Goal: Task Accomplishment & Management: Complete application form

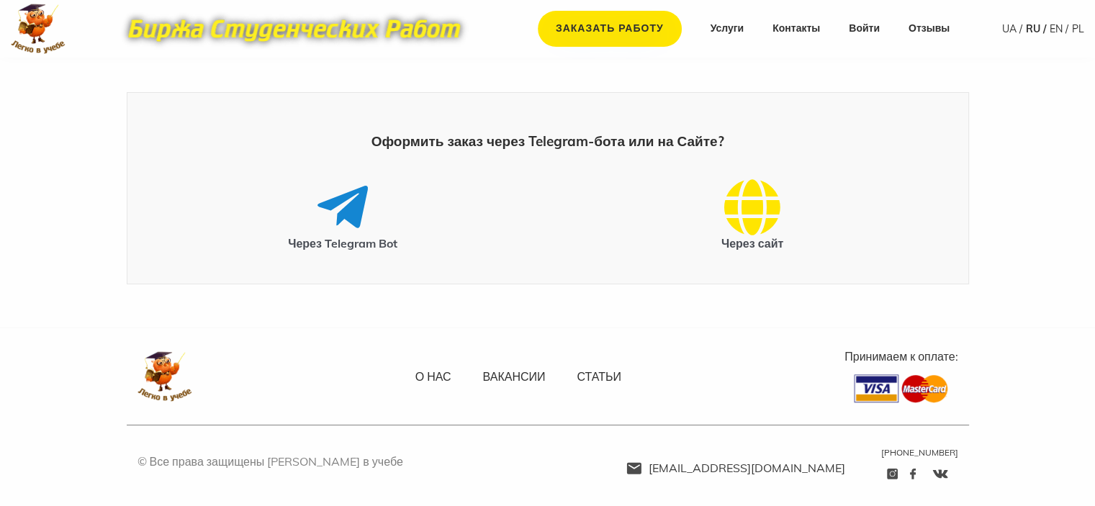
scroll to position [15, 0]
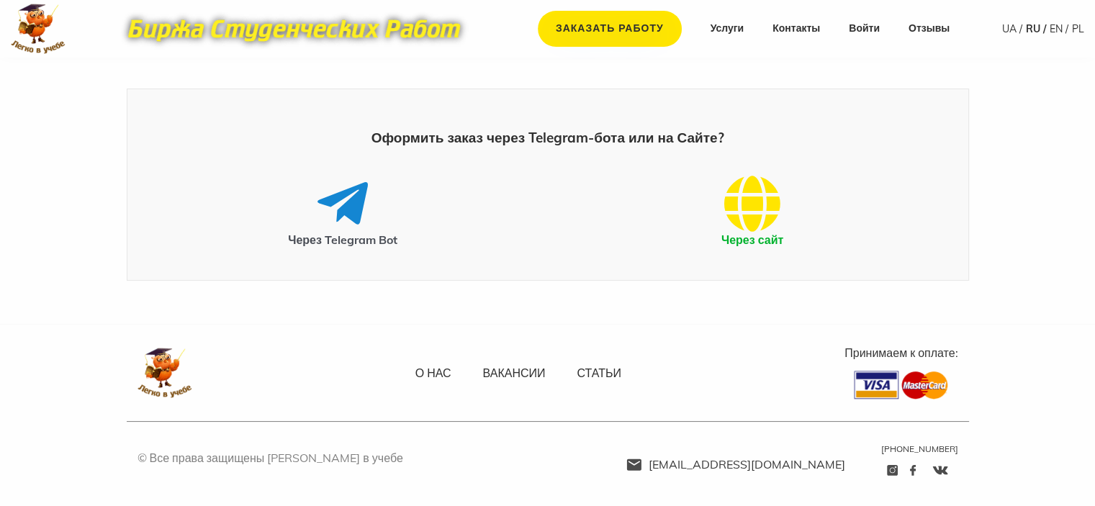
click at [743, 207] on icon at bounding box center [752, 204] width 56 height 58
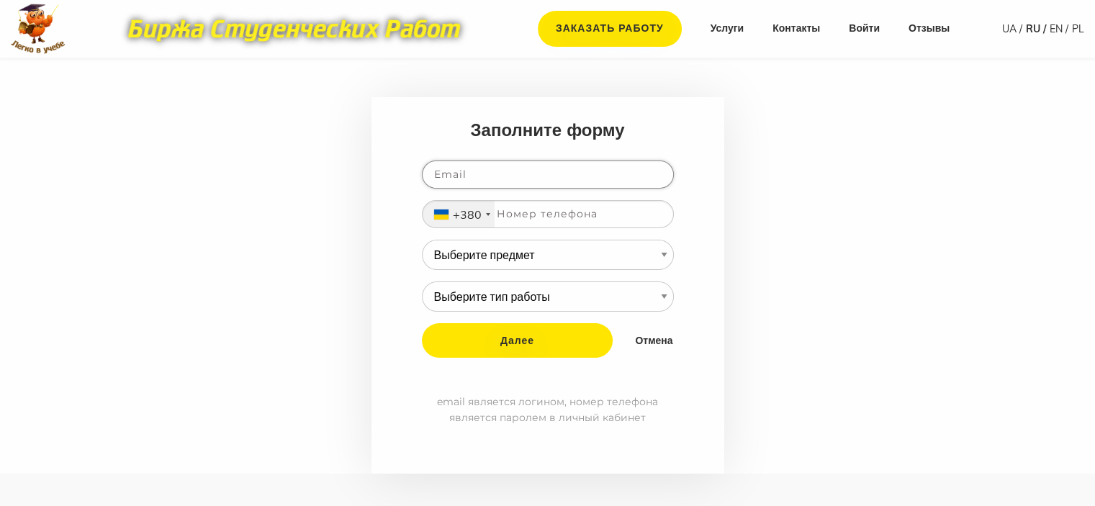
click at [441, 175] on input "email" at bounding box center [548, 175] width 252 height 28
type input "[EMAIL_ADDRESS][DOMAIN_NAME]"
click at [533, 216] on input "tel" at bounding box center [548, 214] width 252 height 28
type input "995376496"
click at [664, 253] on select "Выберите предмет АПП (Автоматизация производственных процессов) Административно…" at bounding box center [548, 255] width 252 height 30
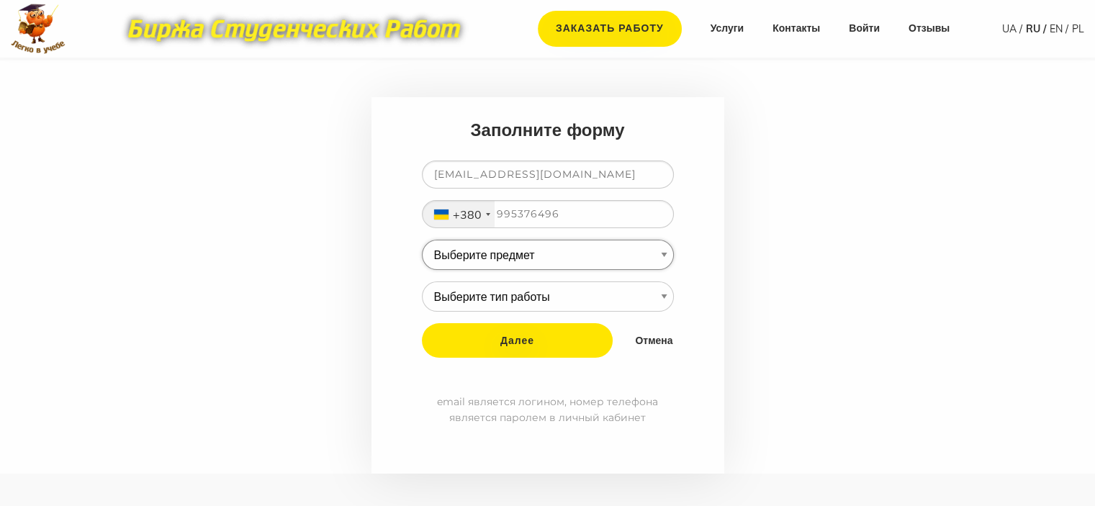
select select "85"
click at [422, 240] on select "Выберите предмет АПП (Автоматизация производственных процессов) Административно…" at bounding box center [548, 255] width 252 height 30
click at [663, 296] on select "Выберите тип работы Аннотация Бакалаврская Диплом Доклад Доработка работы Друго…" at bounding box center [548, 296] width 252 height 30
select select "11"
click at [422, 281] on select "Выберите тип работы Аннотация Бакалаврская Диплом Доклад Доработка работы Друго…" at bounding box center [548, 296] width 252 height 30
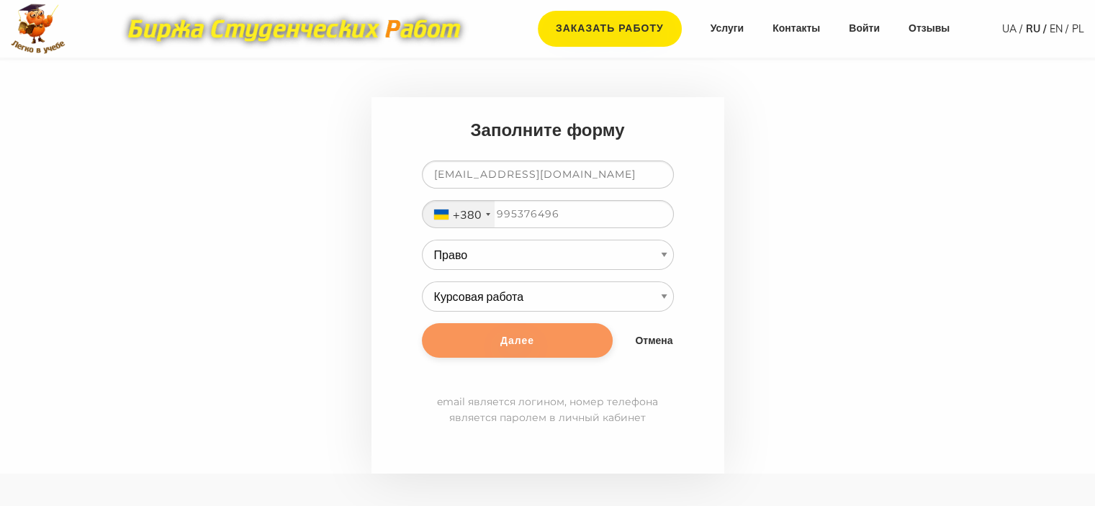
click at [569, 347] on input "Далее" at bounding box center [517, 340] width 191 height 35
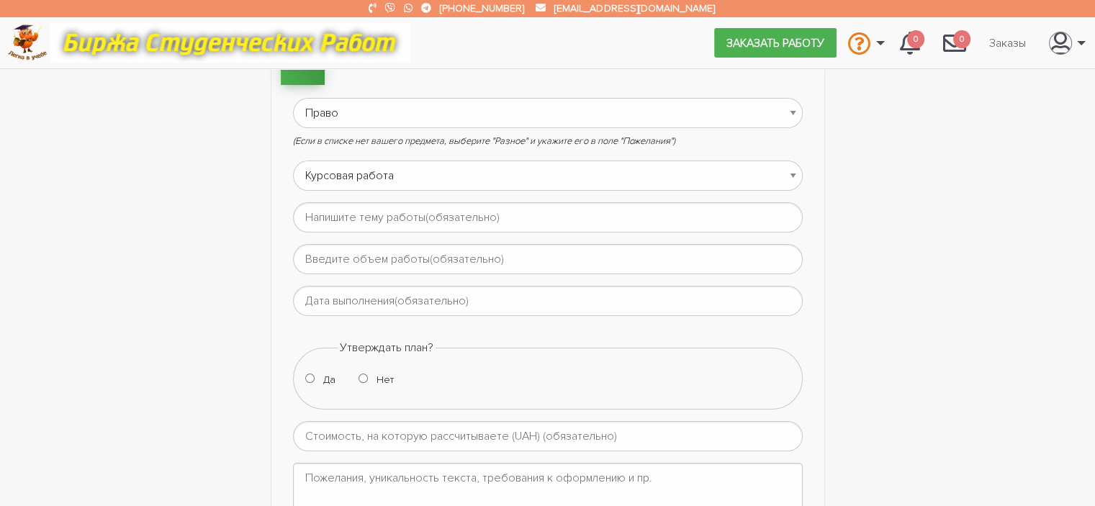
scroll to position [144, 0]
click at [366, 218] on input "text" at bounding box center [548, 215] width 510 height 30
paste input "«Судова промова: основні поняття .види та особливостІ підготовки»"
type input "«Судова промова: основні поняття .види та особливостІ підготовки»"
click at [381, 253] on input "text" at bounding box center [548, 257] width 510 height 30
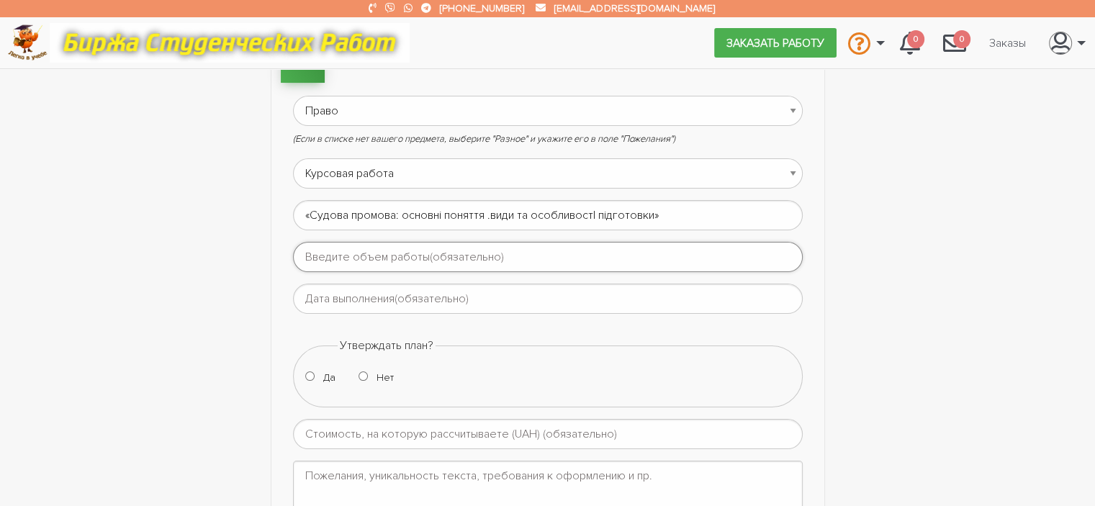
click at [380, 256] on input "text" at bounding box center [548, 257] width 510 height 30
click at [354, 302] on input "text" at bounding box center [548, 299] width 510 height 30
click at [307, 425] on td "19" at bounding box center [306, 421] width 19 height 19
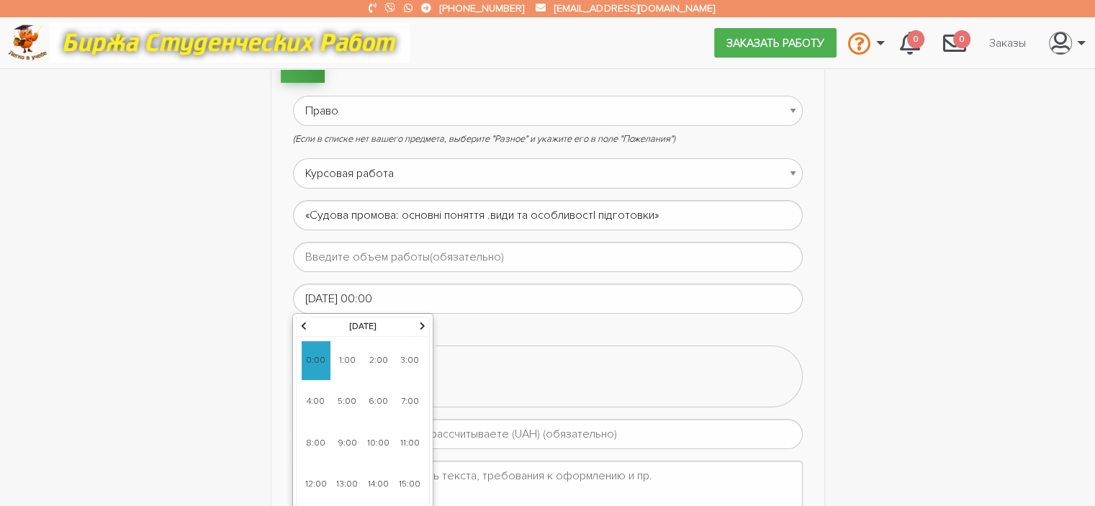
click at [417, 325] on th at bounding box center [422, 326] width 14 height 19
click at [307, 325] on th at bounding box center [304, 326] width 14 height 19
click at [301, 325] on icon at bounding box center [304, 326] width 6 height 9
click at [416, 327] on th at bounding box center [422, 326] width 14 height 19
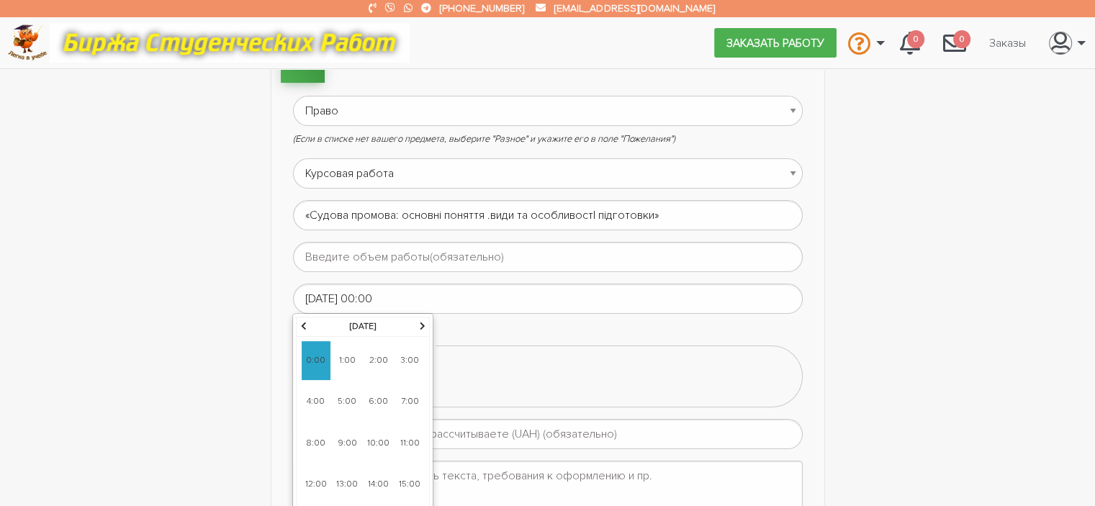
click at [416, 327] on th at bounding box center [422, 326] width 14 height 19
click at [417, 325] on th at bounding box center [422, 326] width 14 height 19
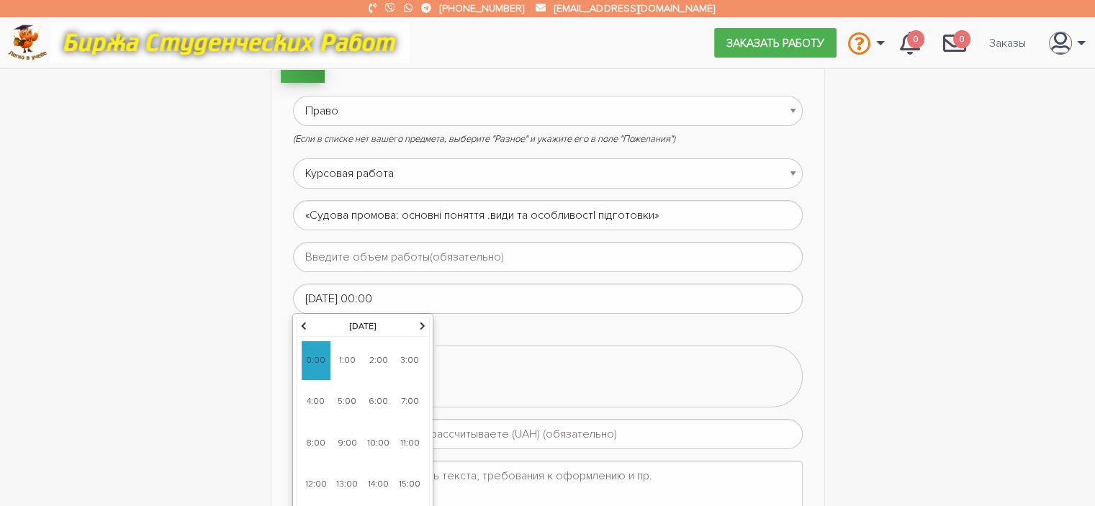
click at [417, 325] on th at bounding box center [422, 326] width 14 height 19
click at [418, 324] on th at bounding box center [422, 326] width 14 height 19
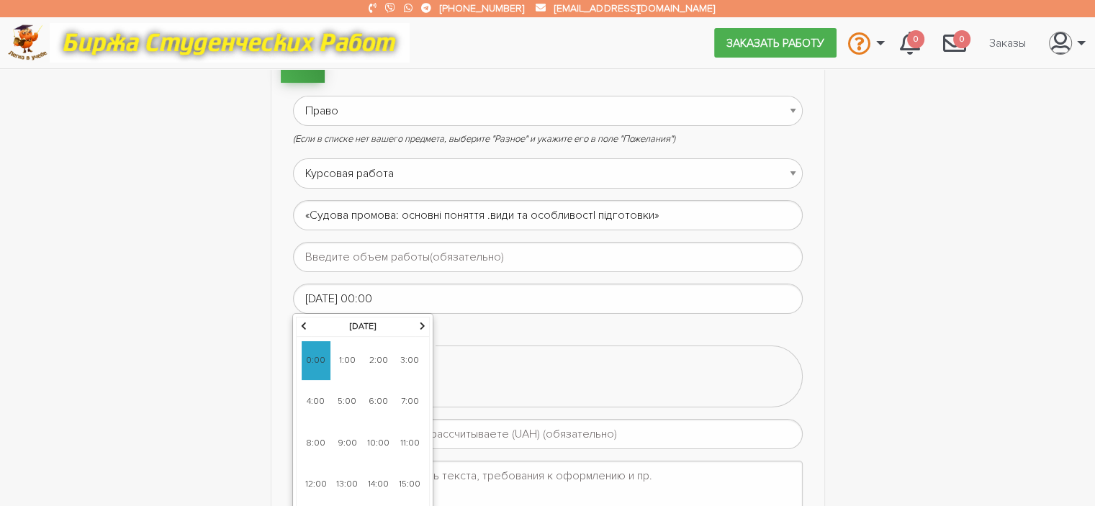
click at [418, 324] on th at bounding box center [422, 326] width 14 height 19
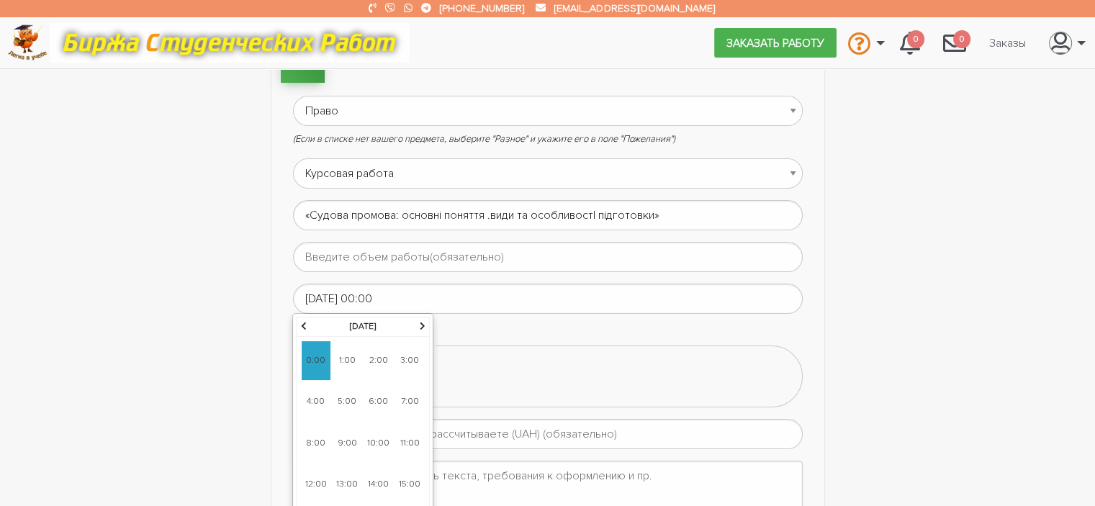
click at [418, 324] on th at bounding box center [422, 326] width 14 height 19
click at [302, 325] on icon at bounding box center [304, 326] width 6 height 9
click at [301, 326] on icon at bounding box center [304, 326] width 6 height 9
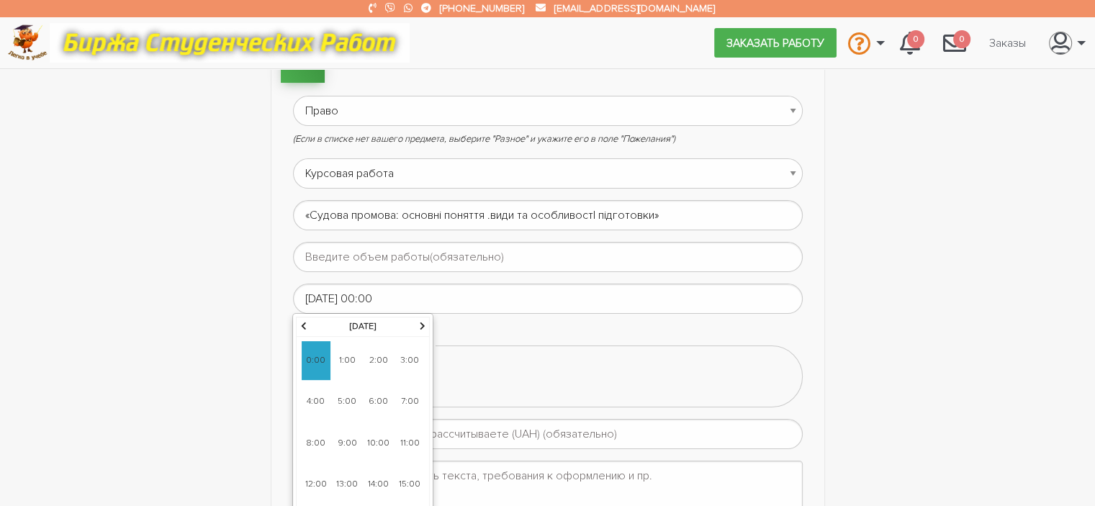
click at [300, 326] on th at bounding box center [304, 326] width 14 height 19
click at [301, 326] on icon at bounding box center [304, 326] width 6 height 9
click at [302, 326] on icon at bounding box center [304, 326] width 6 height 9
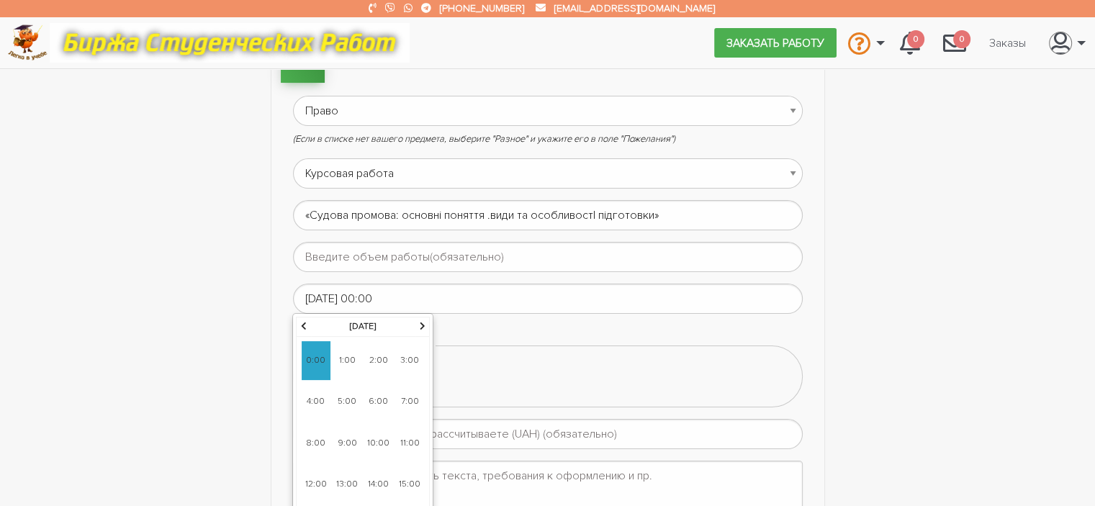
click at [302, 326] on icon at bounding box center [304, 326] width 6 height 9
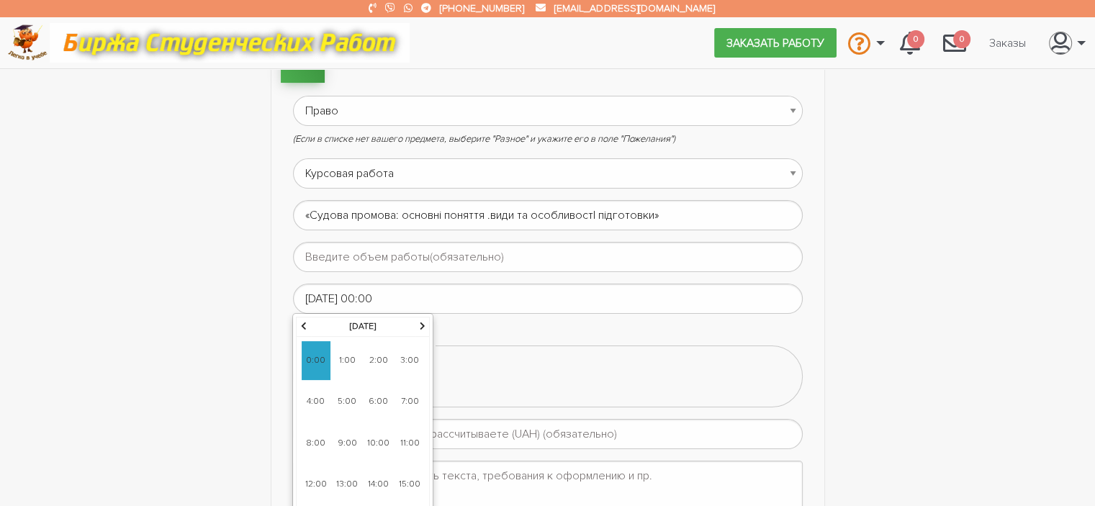
click at [302, 326] on icon at bounding box center [304, 326] width 6 height 9
click at [334, 435] on span "9:00" at bounding box center [347, 443] width 29 height 39
click at [348, 440] on span "9:45" at bounding box center [347, 443] width 29 height 39
type input "25-10-2025 09:45"
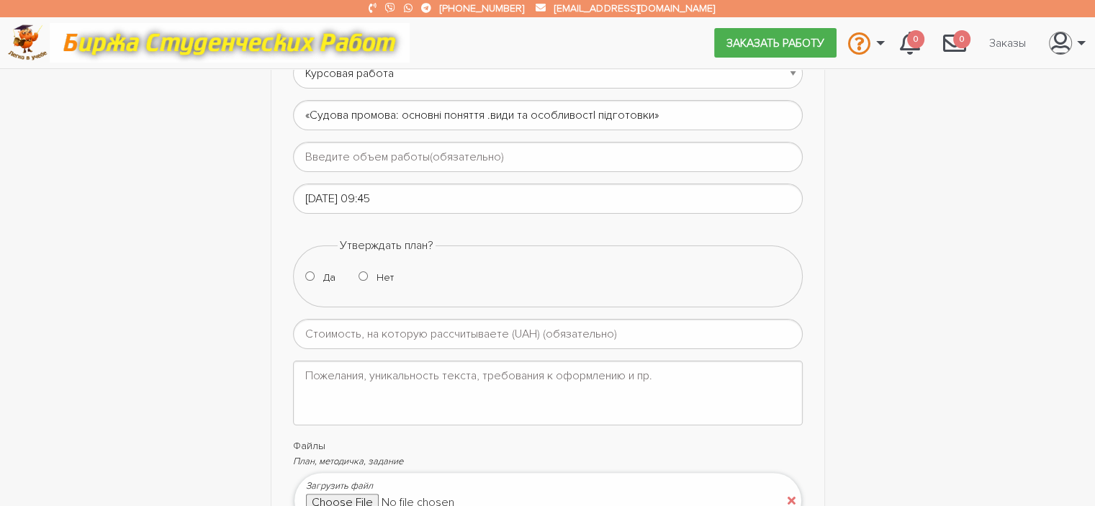
scroll to position [288, 0]
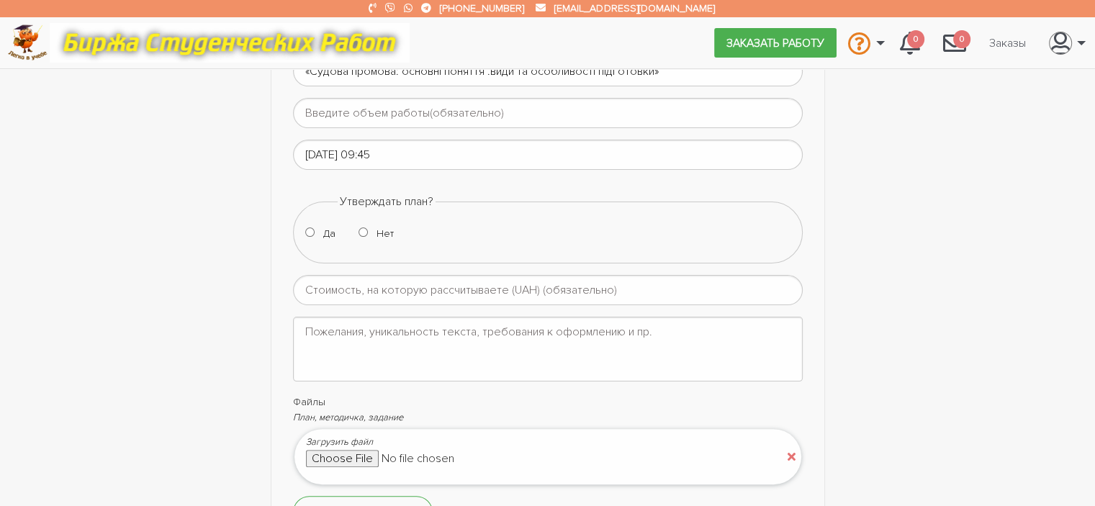
click at [364, 232] on input "Нет" at bounding box center [362, 231] width 9 height 9
radio input "true"
click at [452, 295] on input "number" at bounding box center [548, 290] width 510 height 30
type input "6"
type input "600"
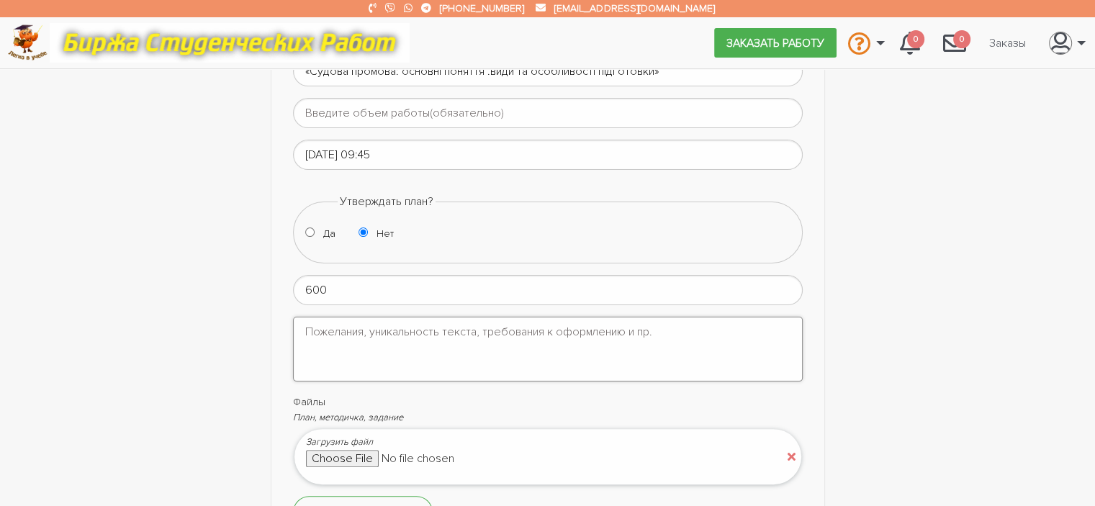
click at [371, 346] on textarea at bounding box center [548, 349] width 510 height 65
type textarea "5"
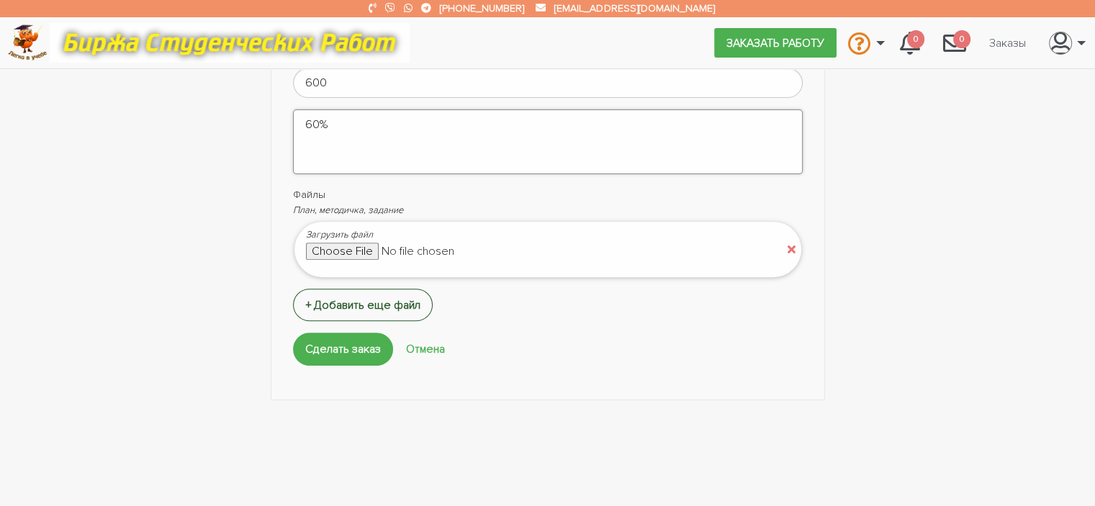
scroll to position [504, 0]
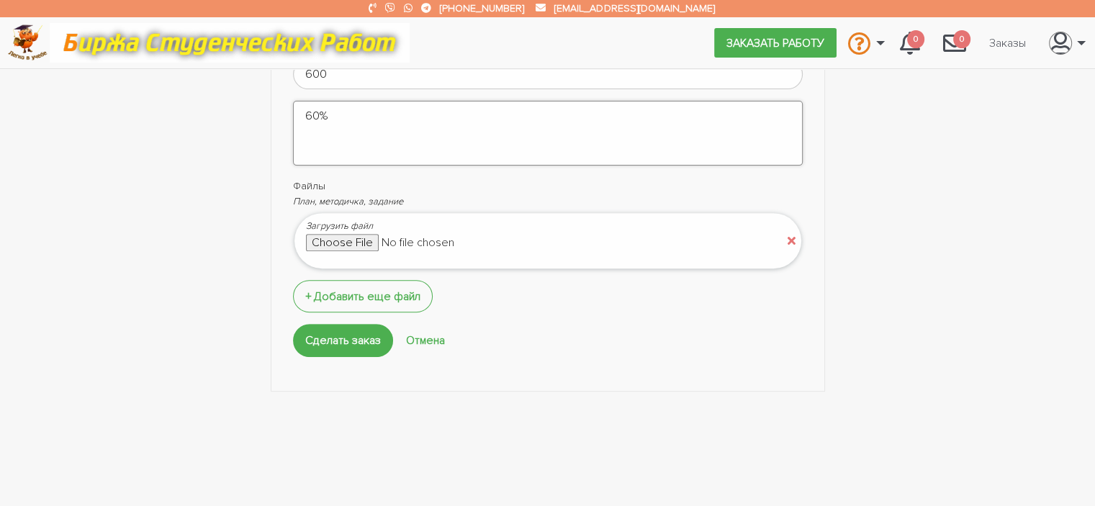
type textarea "60%"
click at [349, 242] on input "file" at bounding box center [428, 242] width 245 height 17
type input "C:\fakepath\МВ_курсова_юрид аргументація та права людини_2023.docx"
click at [333, 302] on button "+ Добавить еще файл" at bounding box center [363, 296] width 140 height 32
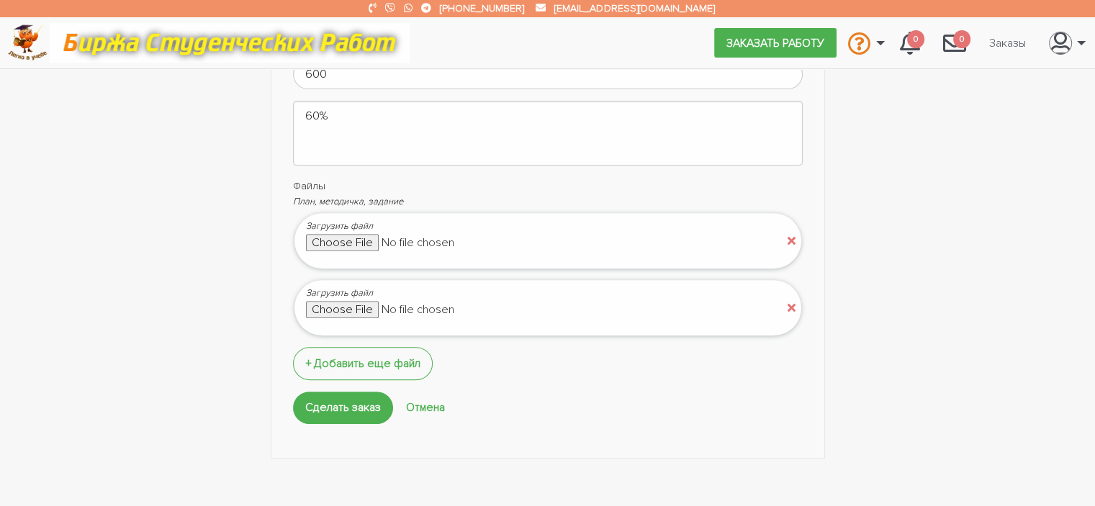
click at [337, 304] on input "file" at bounding box center [428, 309] width 245 height 17
type input "C:\fakepath\курсова 4 курс.docx"
drag, startPoint x: 484, startPoint y: 292, endPoint x: 489, endPoint y: 301, distance: 10.6
click at [485, 294] on p "Загрузить файл" at bounding box center [428, 293] width 245 height 15
click at [498, 306] on input "file" at bounding box center [428, 309] width 245 height 17
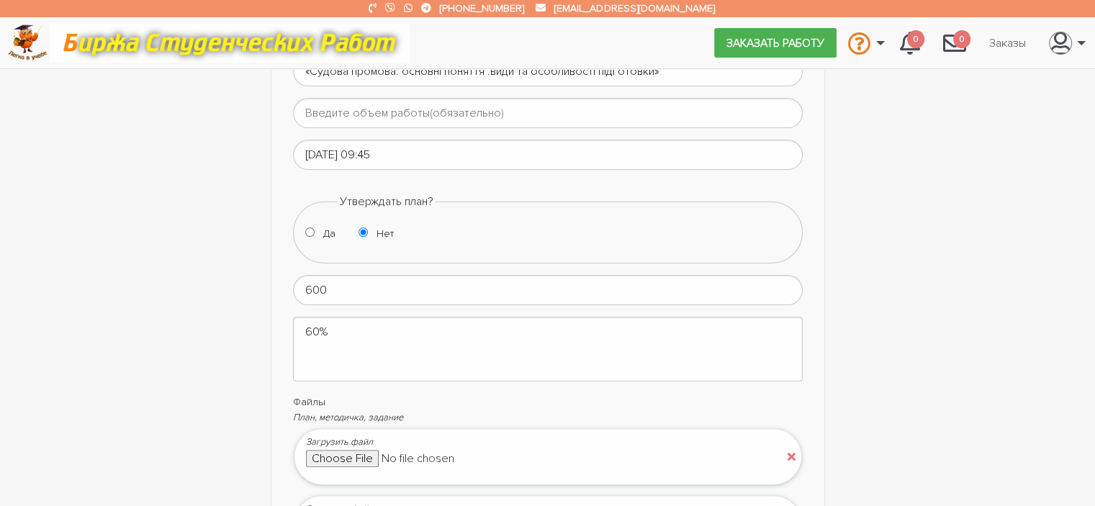
scroll to position [216, 0]
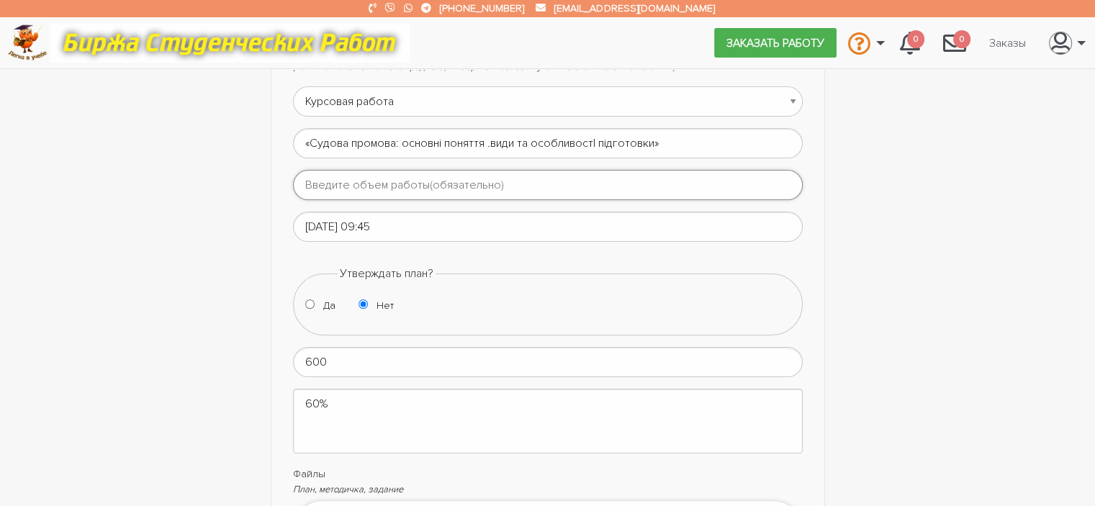
click at [326, 188] on input "text" at bounding box center [548, 185] width 510 height 30
type input "в методичке указано .план уже есть"
drag, startPoint x: 823, startPoint y: 344, endPoint x: 831, endPoint y: 339, distance: 9.4
click at [829, 341] on div "АПП (Автоматизация производственных процессов) Административное право Анализ Ан…" at bounding box center [548, 364] width 576 height 849
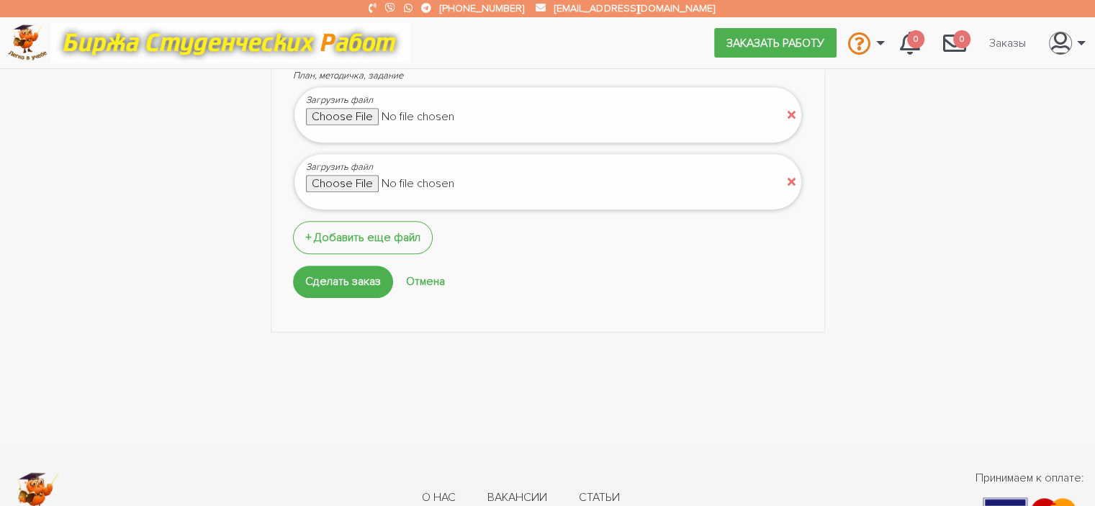
scroll to position [648, 0]
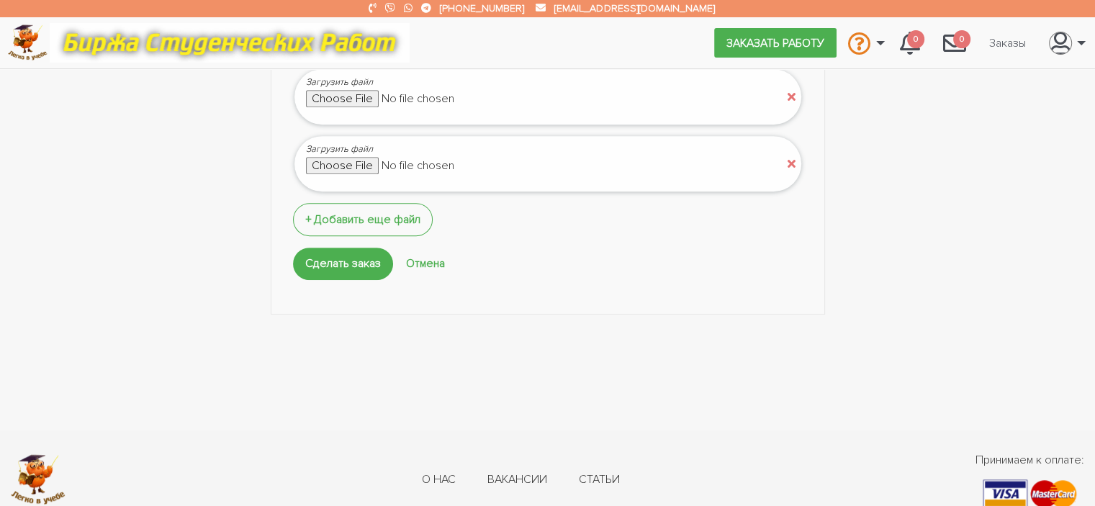
click at [328, 277] on div "Сделать заказ Отмена" at bounding box center [548, 264] width 510 height 33
click at [328, 271] on input "Сделать заказ" at bounding box center [343, 264] width 100 height 32
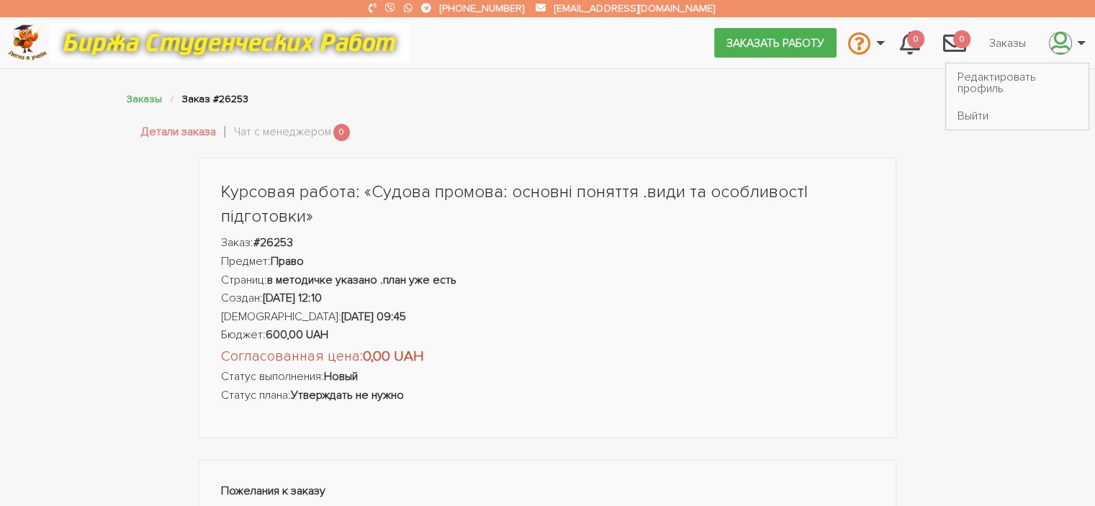
click at [1073, 40] on link "\a \a" at bounding box center [1063, 42] width 52 height 39
click at [1080, 42] on link "\a \a" at bounding box center [1063, 42] width 52 height 39
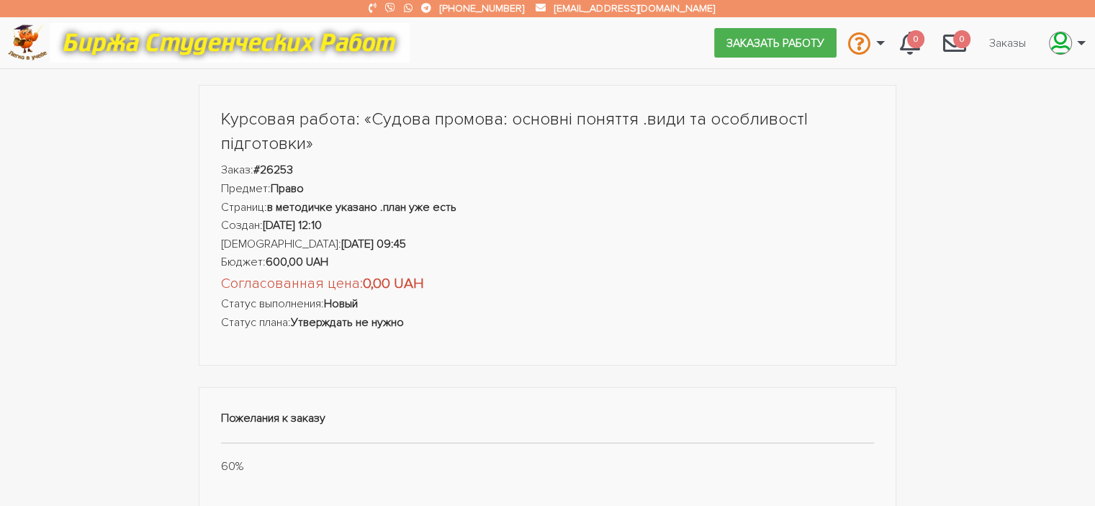
scroll to position [72, 0]
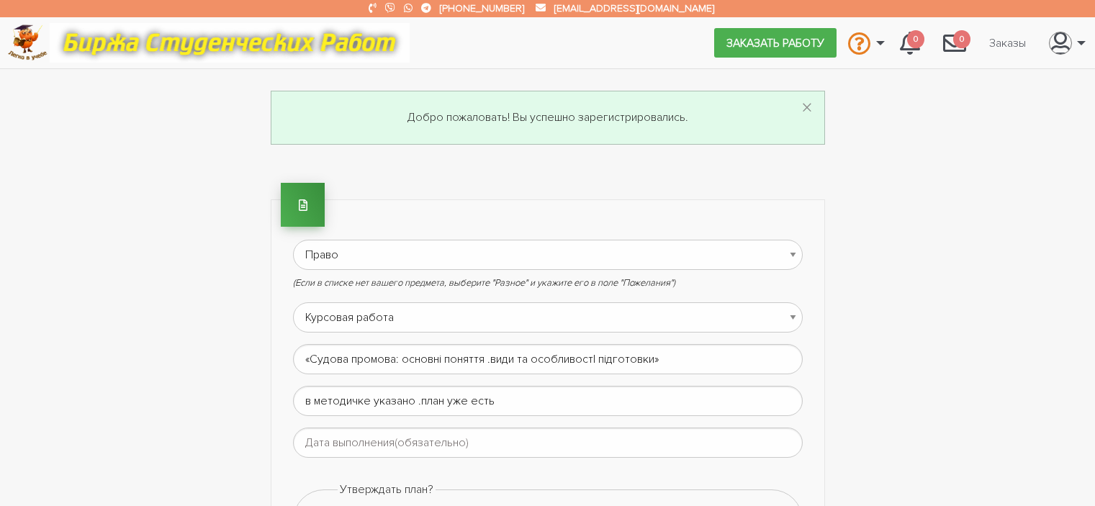
scroll to position [648, 0]
